Goal: Register for event/course

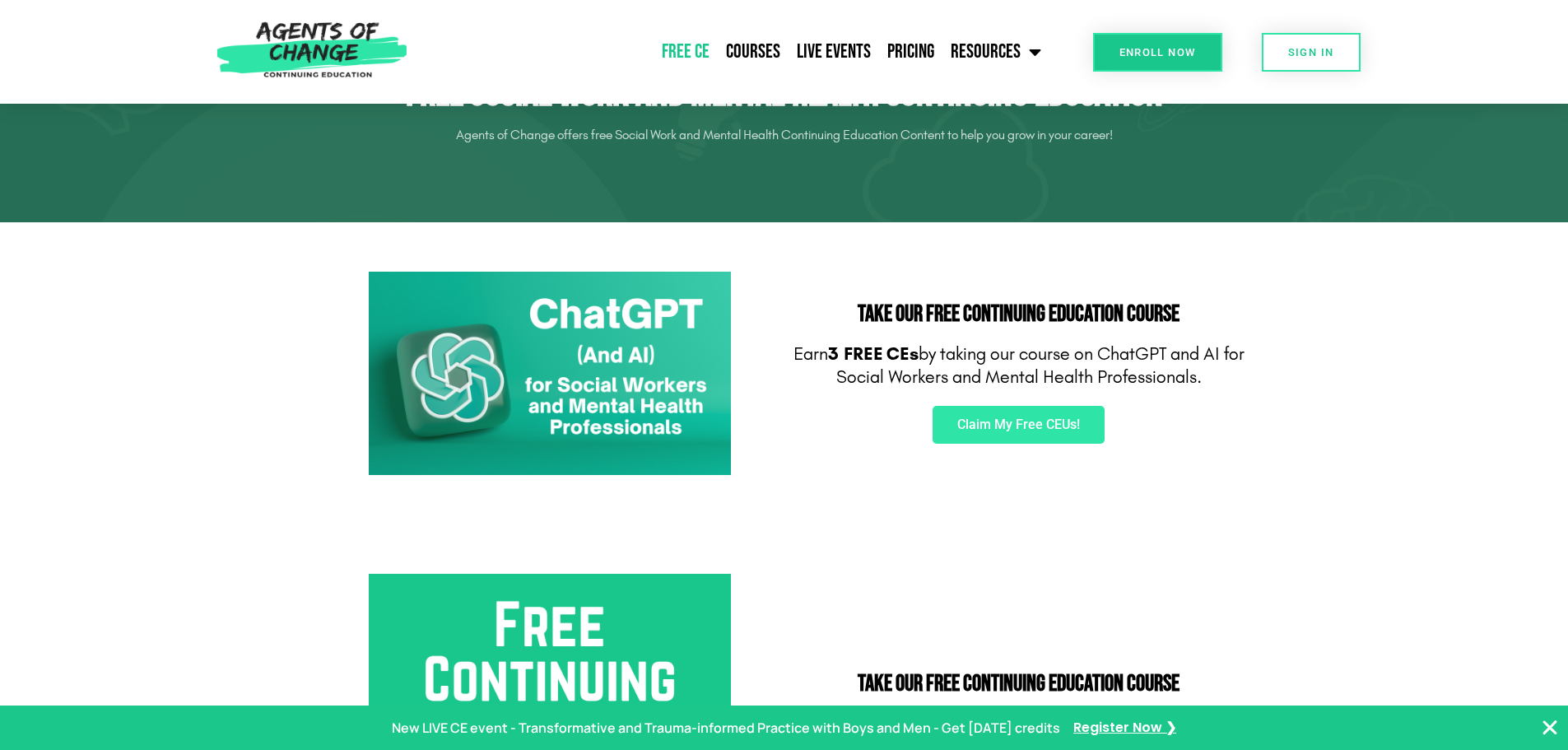
scroll to position [125, 0]
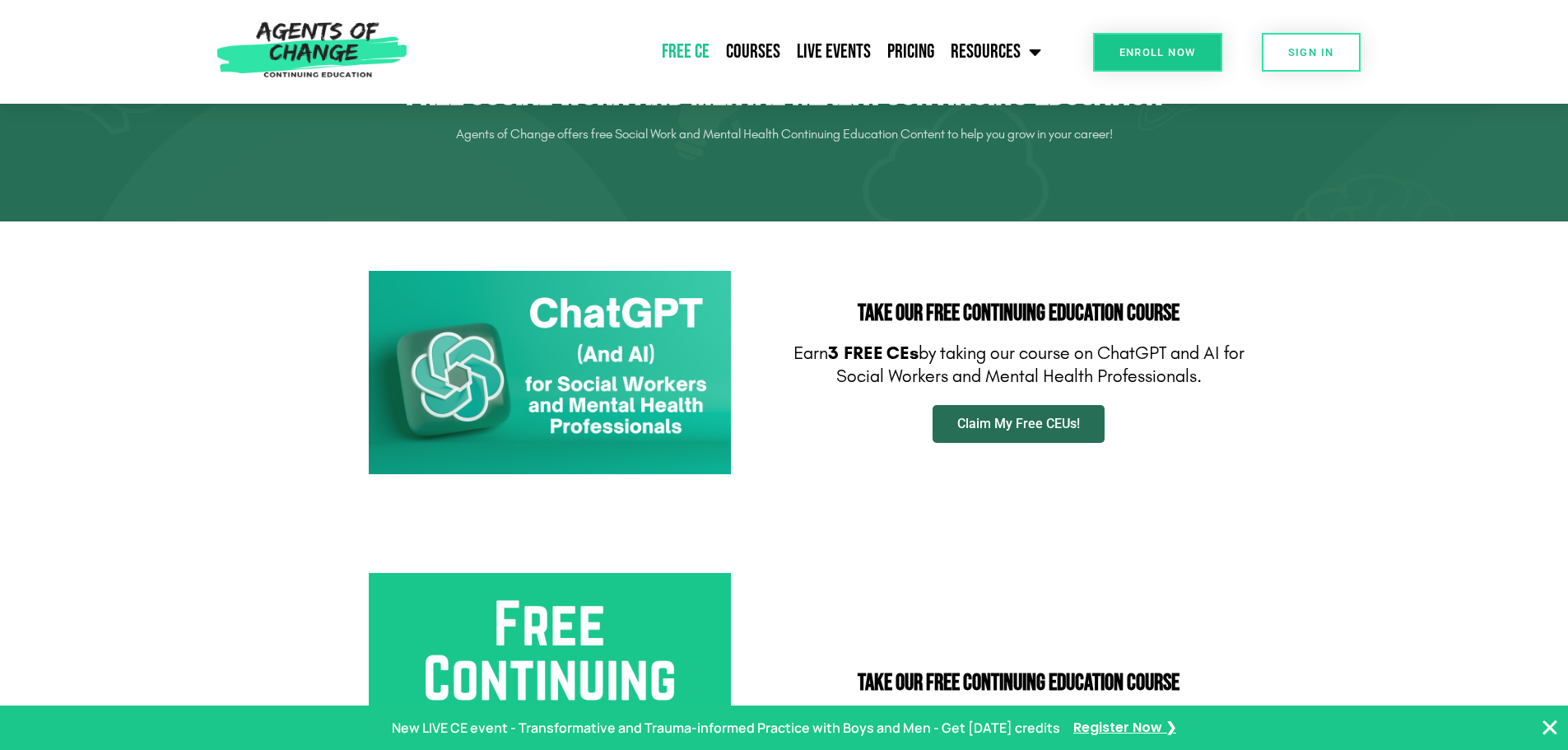
click at [976, 428] on span "Claim My Free CEUs!" at bounding box center [1019, 423] width 123 height 13
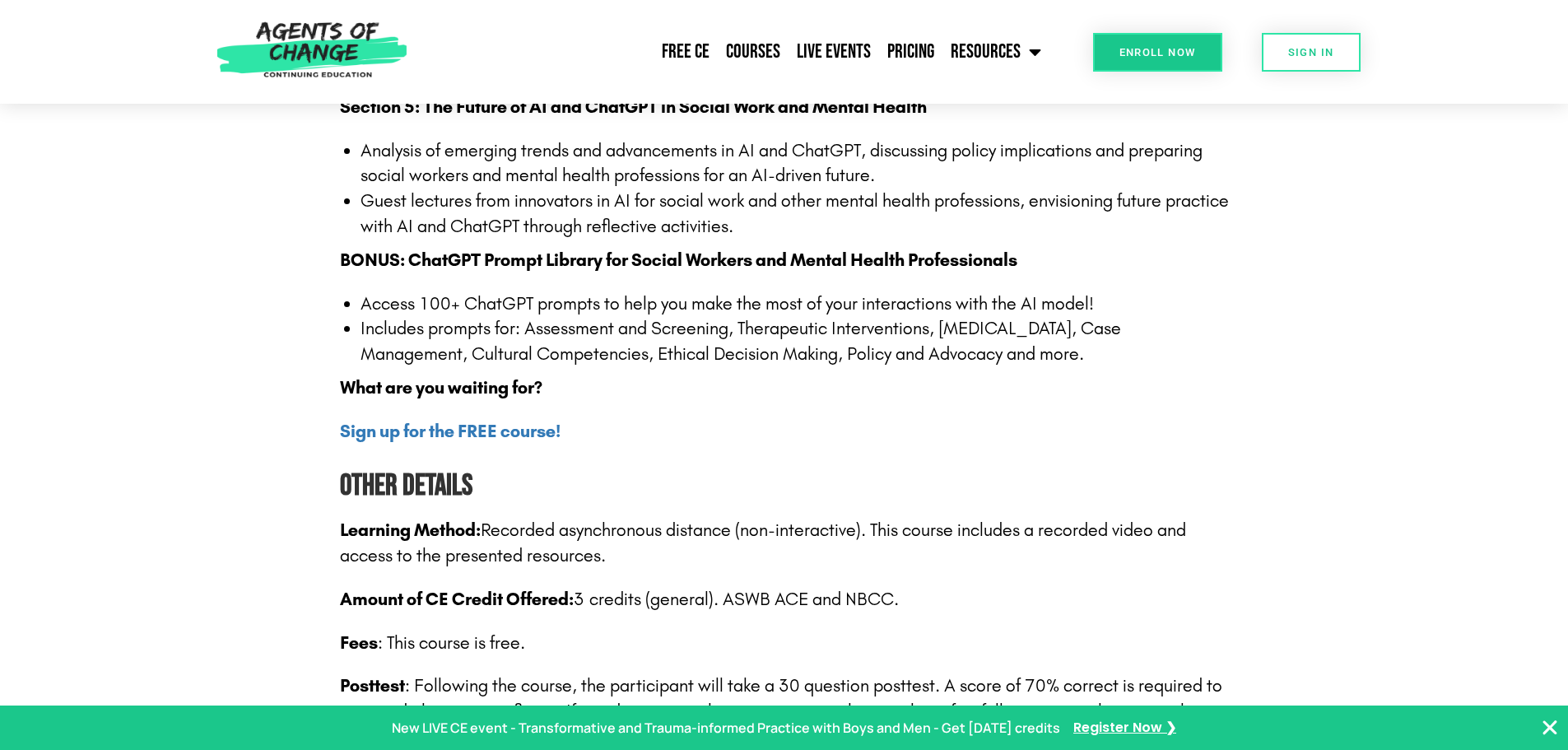
scroll to position [2069, 0]
click at [446, 434] on b "Sign up for the FREE course!" at bounding box center [450, 432] width 220 height 22
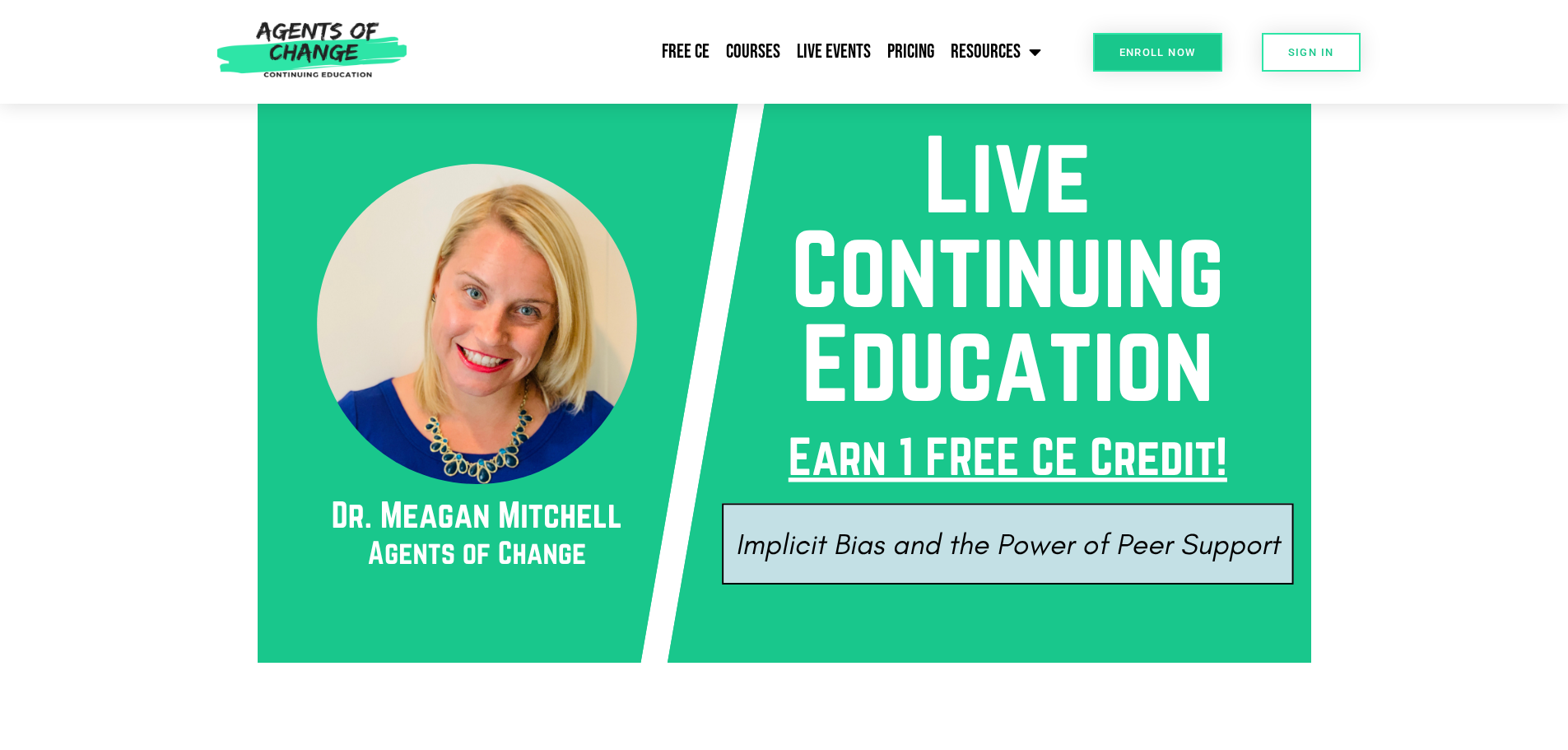
scroll to position [312, 0]
